Goal: Information Seeking & Learning: Learn about a topic

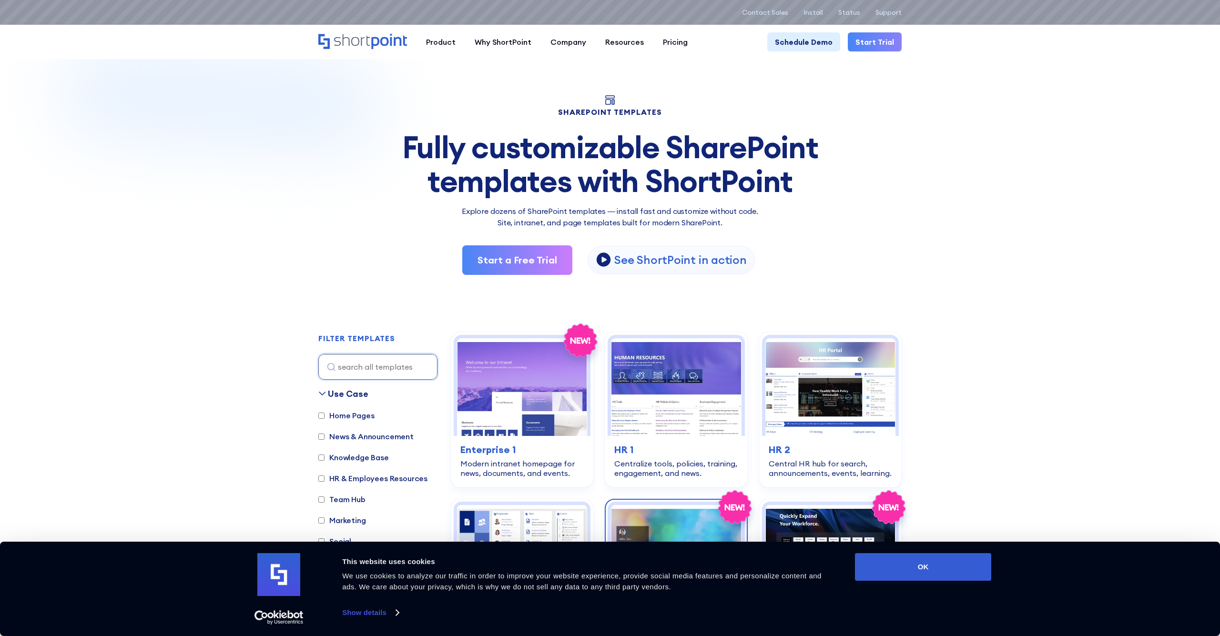
scroll to position [0, 0]
click at [917, 567] on button "OK" at bounding box center [923, 567] width 136 height 28
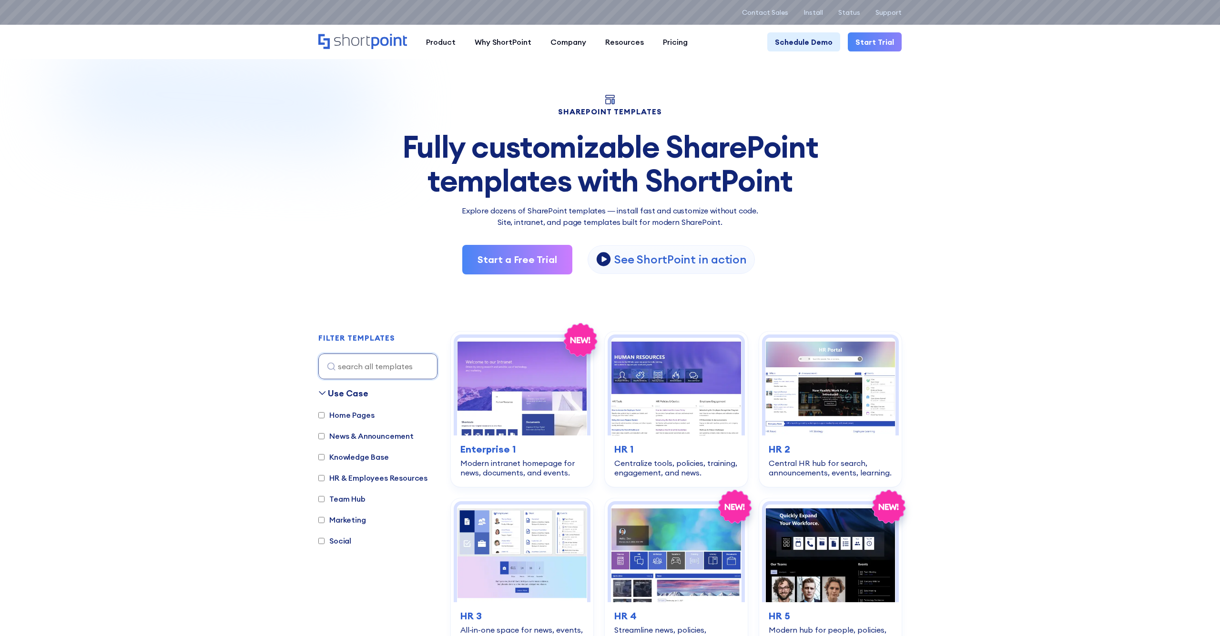
scroll to position [0, 0]
click at [322, 414] on input "Home Pages" at bounding box center [321, 415] width 6 height 6
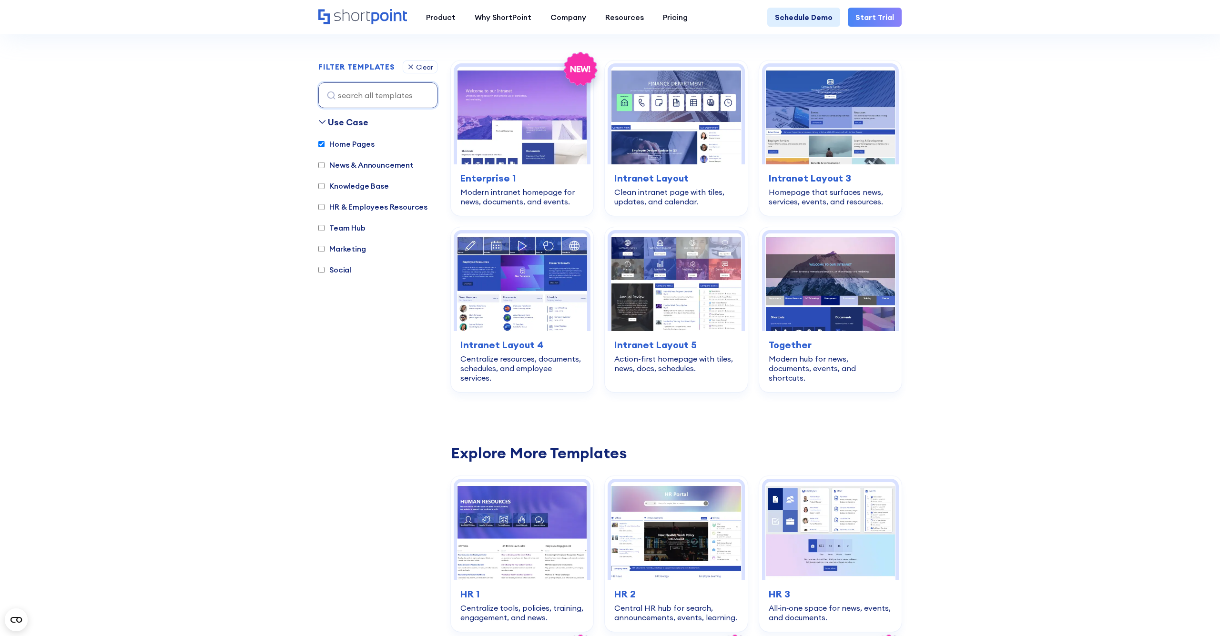
scroll to position [284, 0]
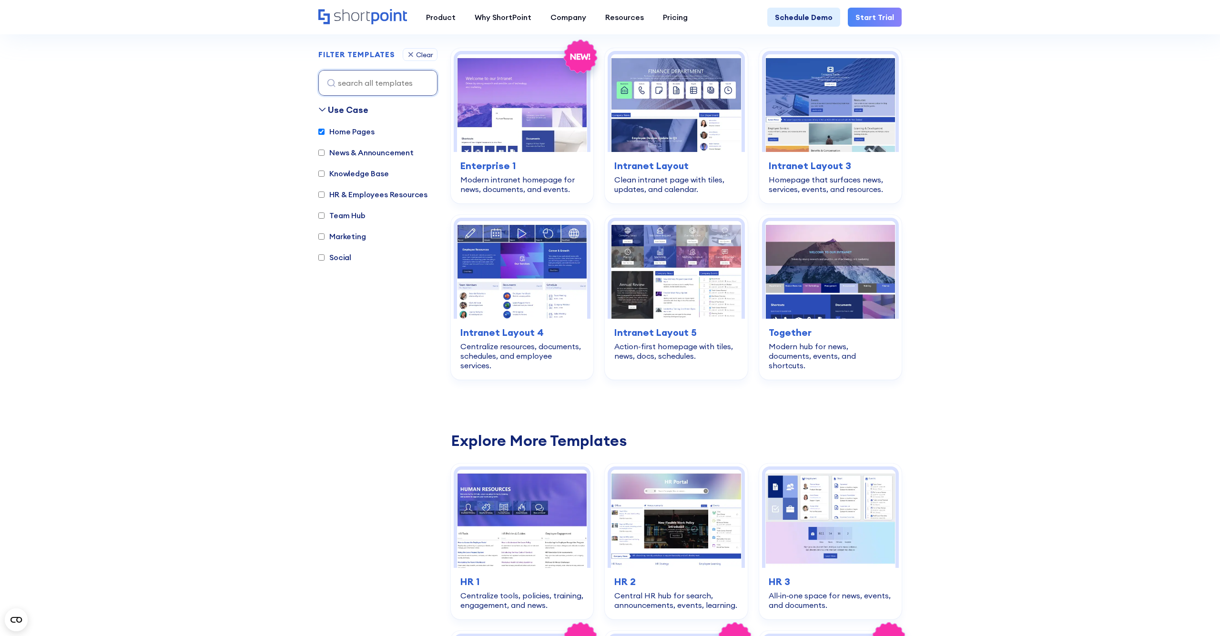
click at [319, 132] on input "Home Pages" at bounding box center [321, 132] width 6 height 6
checkbox input "false"
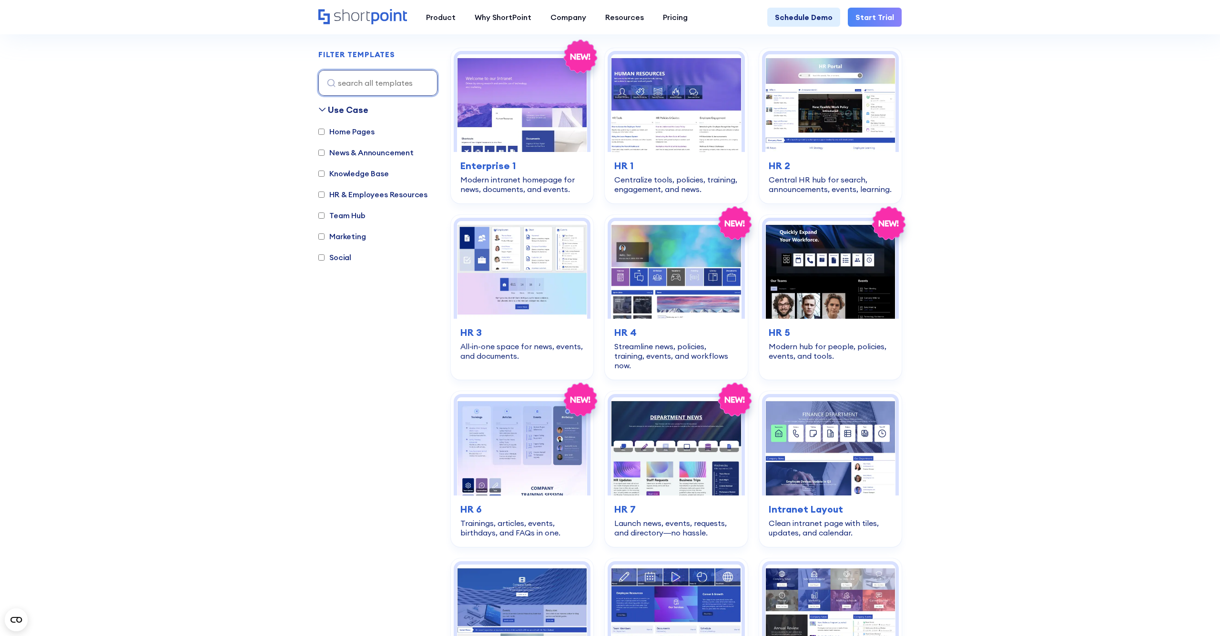
click at [361, 84] on input at bounding box center [377, 83] width 119 height 26
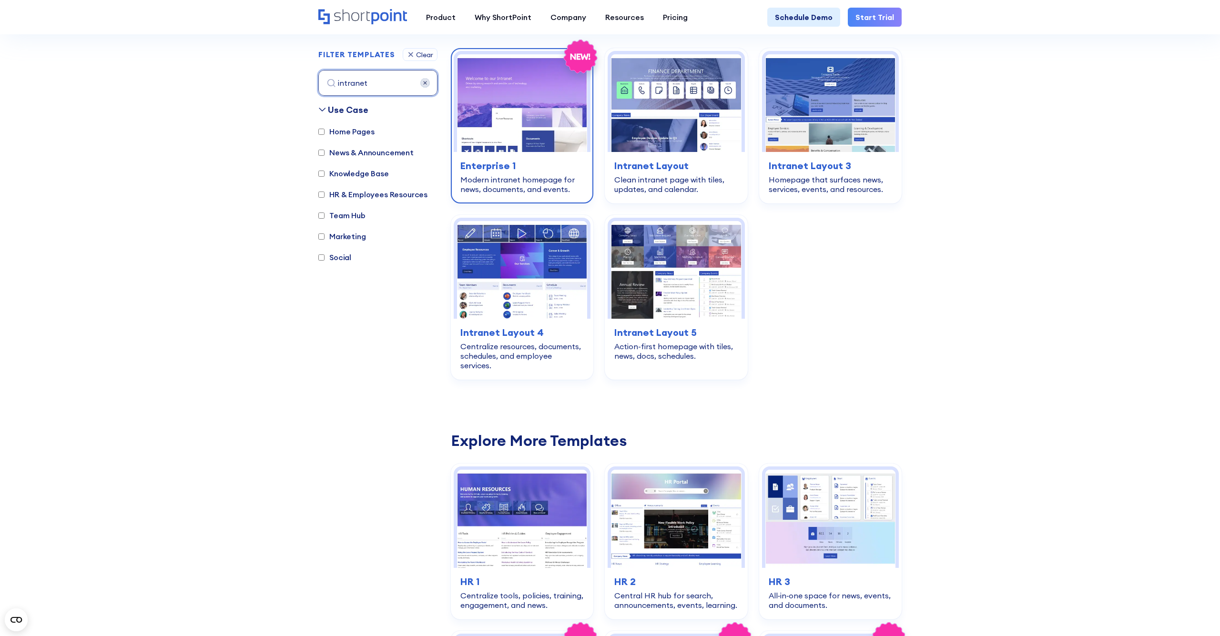
type input "intranet"
click at [474, 164] on h3 "Enterprise 1" at bounding box center [521, 166] width 123 height 14
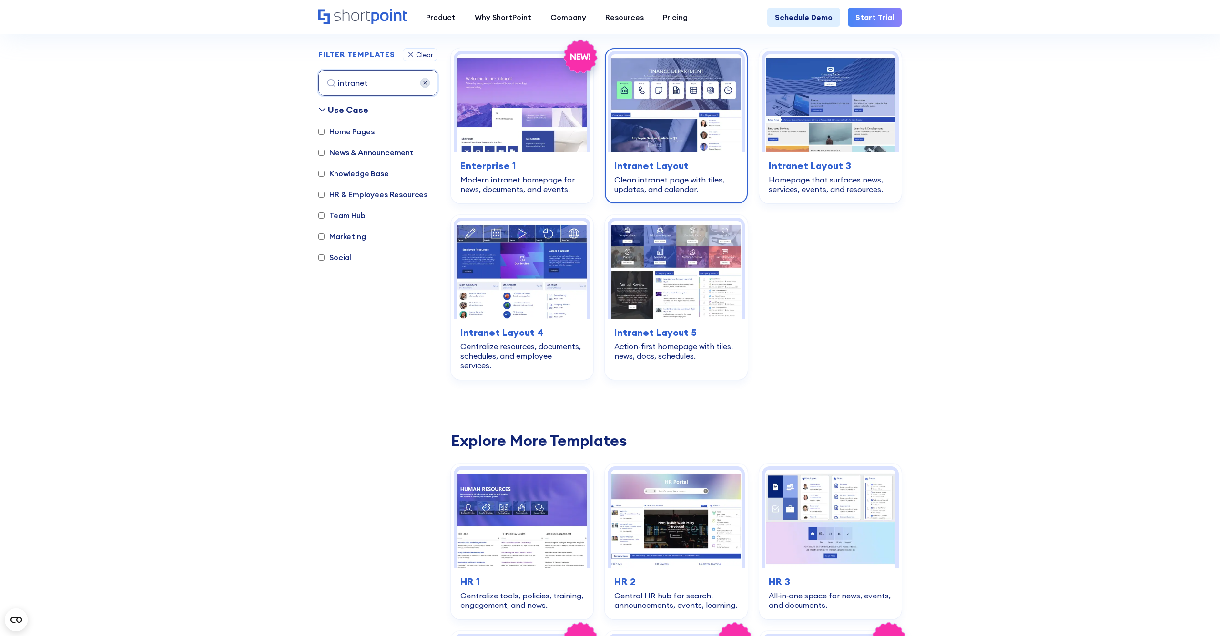
click at [648, 167] on h3 "Intranet Layout" at bounding box center [675, 166] width 123 height 14
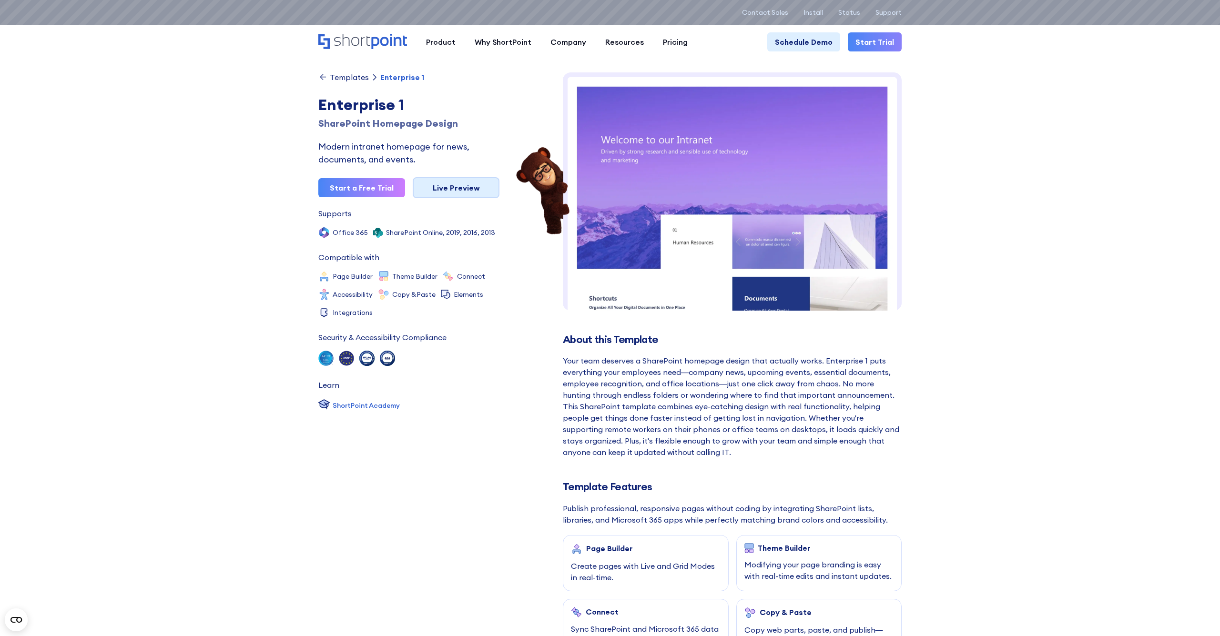
click at [458, 191] on link "Live Preview" at bounding box center [456, 187] width 87 height 21
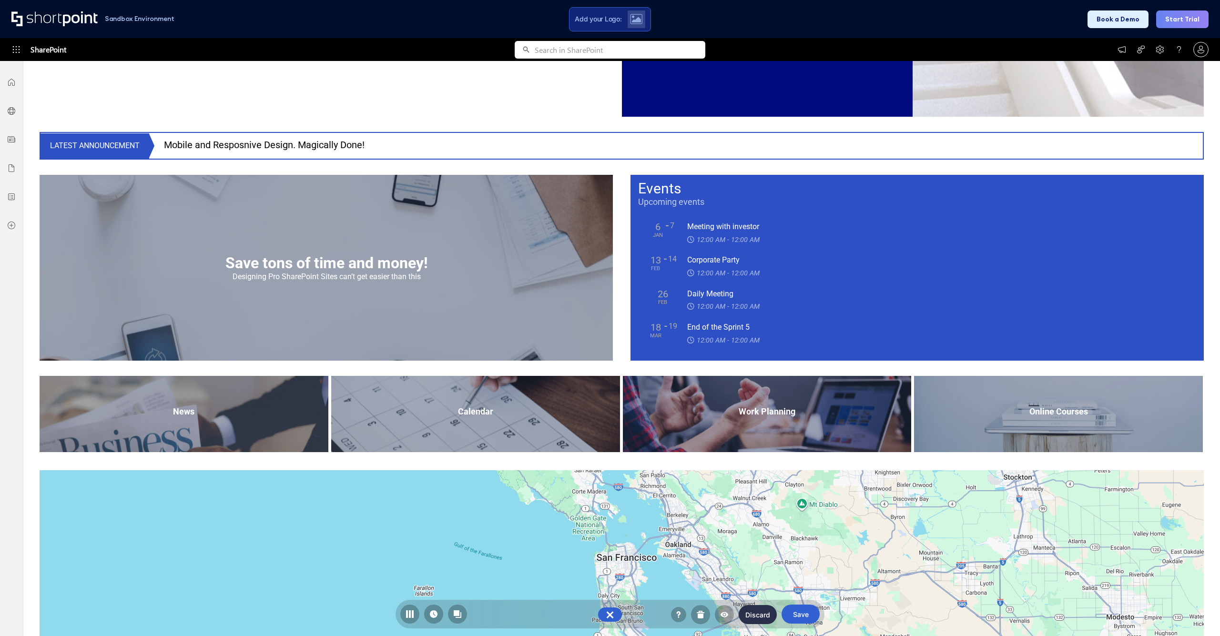
scroll to position [811, 0]
